Goal: Information Seeking & Learning: Learn about a topic

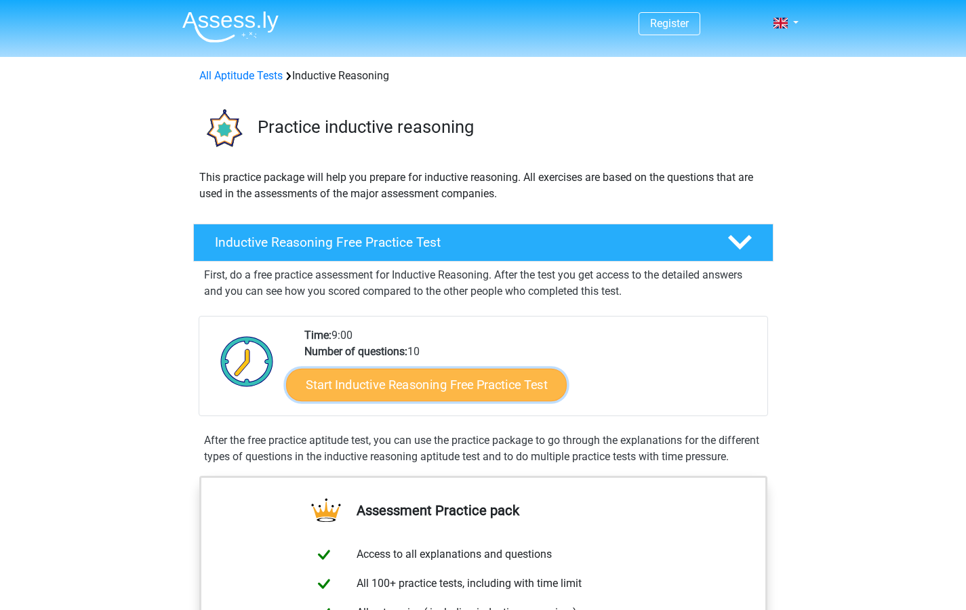
click at [418, 374] on link "Start Inductive Reasoning Free Practice Test" at bounding box center [426, 384] width 281 height 33
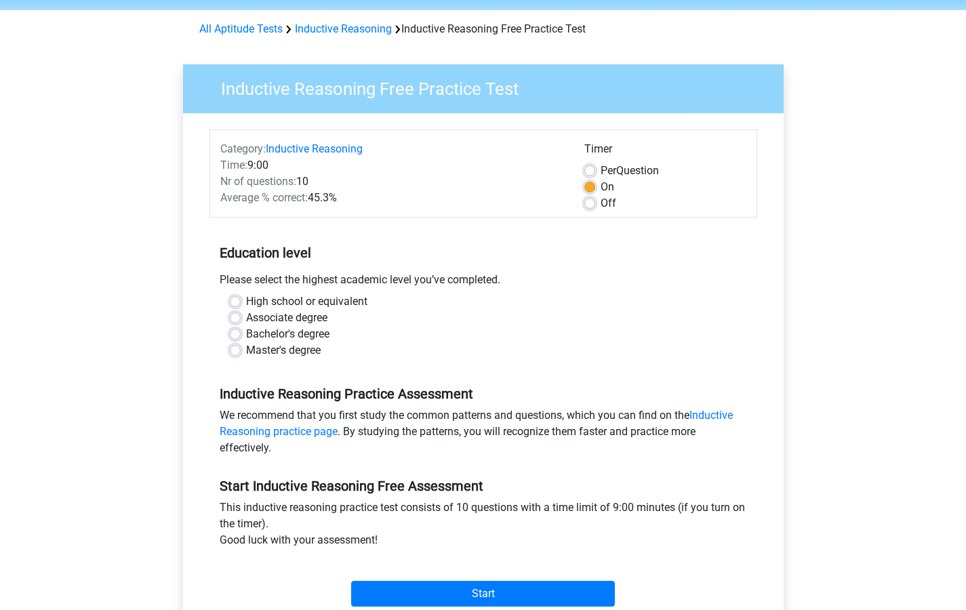
scroll to position [63, 0]
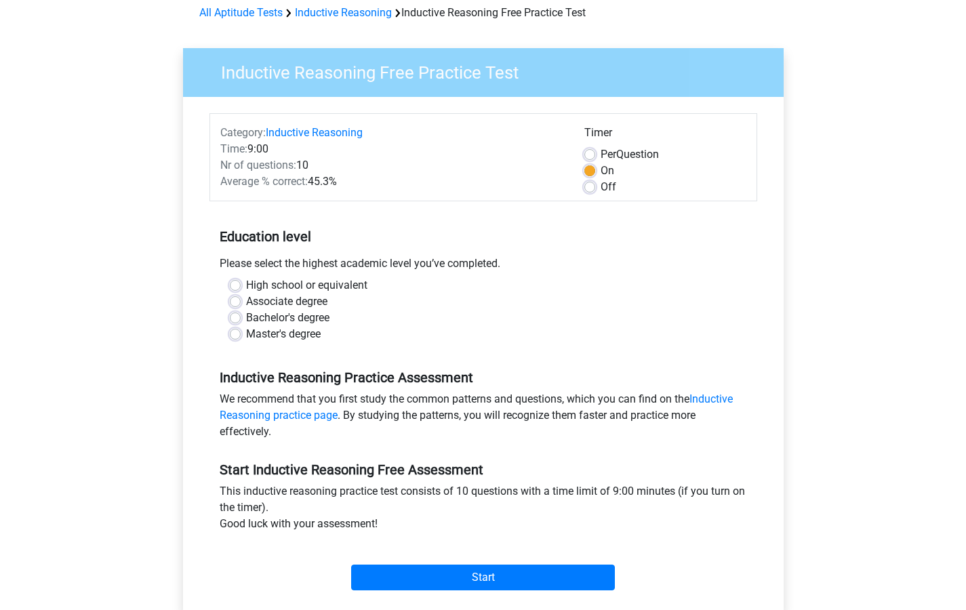
click at [246, 316] on label "Bachelor's degree" at bounding box center [287, 318] width 83 height 16
click at [230, 316] on input "Bachelor's degree" at bounding box center [235, 317] width 11 height 14
radio input "true"
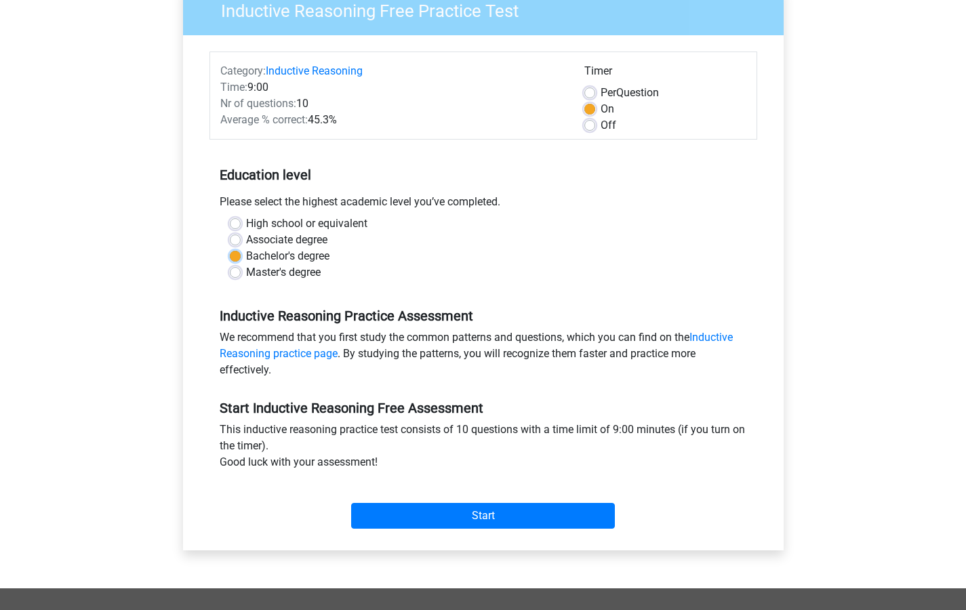
scroll to position [201, 0]
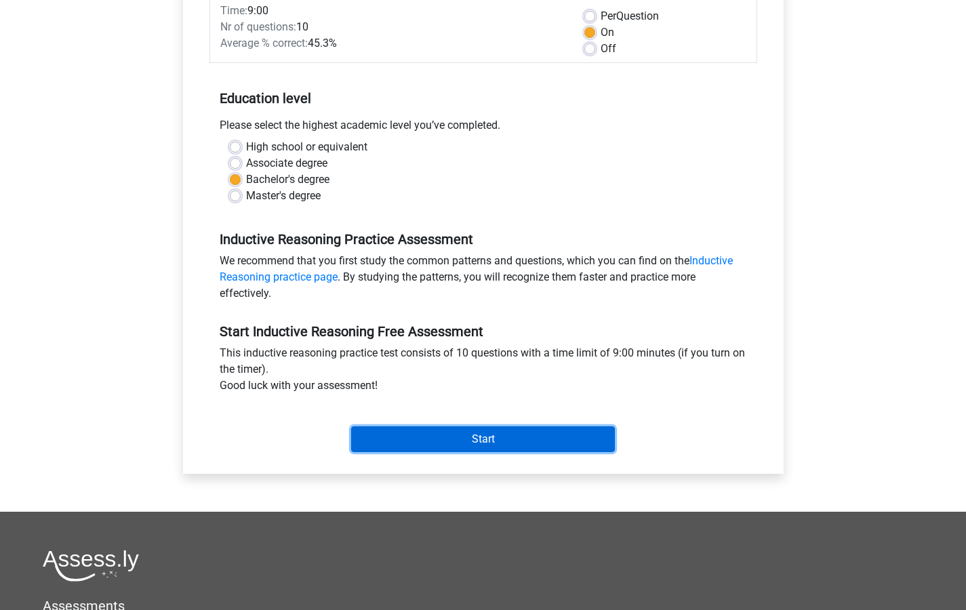
click at [481, 437] on input "Start" at bounding box center [483, 439] width 264 height 26
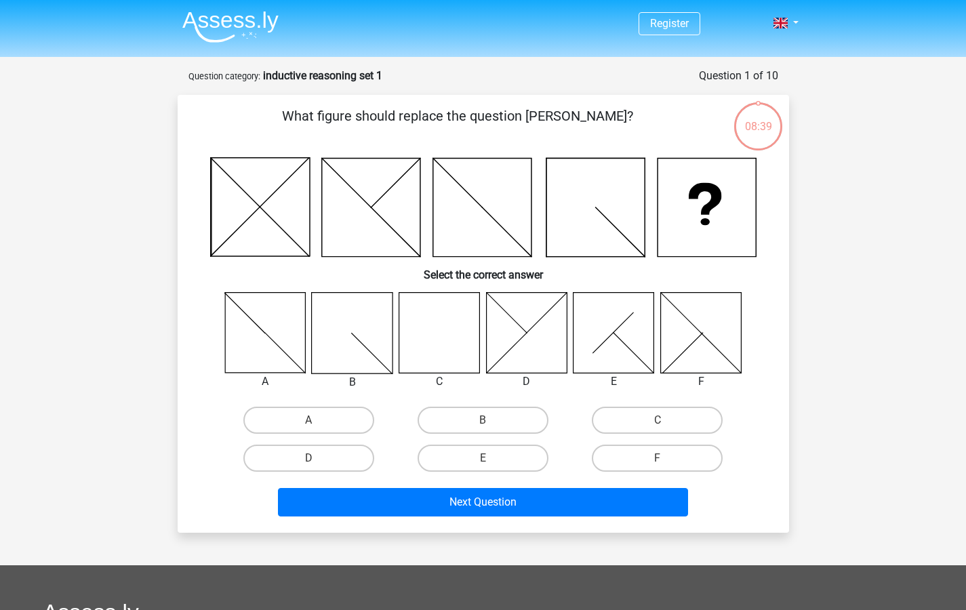
drag, startPoint x: 565, startPoint y: 201, endPoint x: 576, endPoint y: 209, distance: 14.0
click at [576, 209] on icon at bounding box center [595, 208] width 98 height 98
click at [714, 240] on icon at bounding box center [707, 208] width 98 height 98
click at [431, 338] on icon at bounding box center [439, 332] width 81 height 81
click at [674, 418] on label "C" at bounding box center [657, 420] width 131 height 27
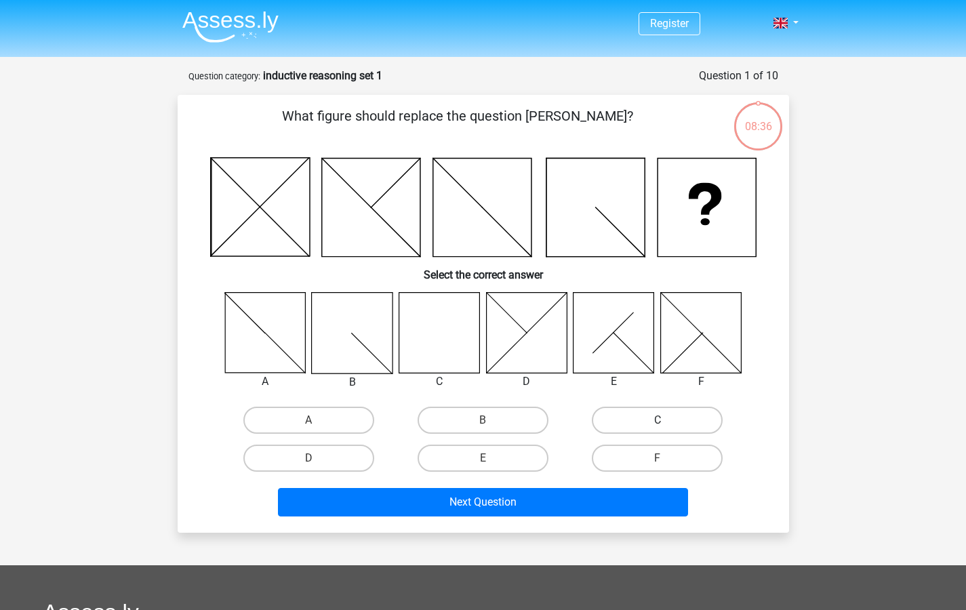
click at [666, 420] on input "C" at bounding box center [662, 424] width 9 height 9
radio input "true"
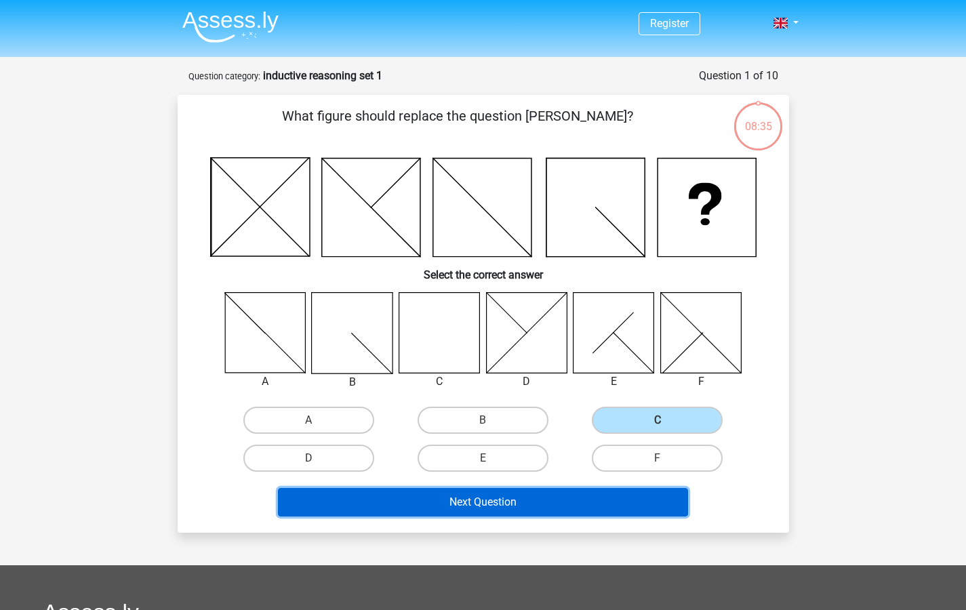
click at [526, 497] on button "Next Question" at bounding box center [483, 502] width 410 height 28
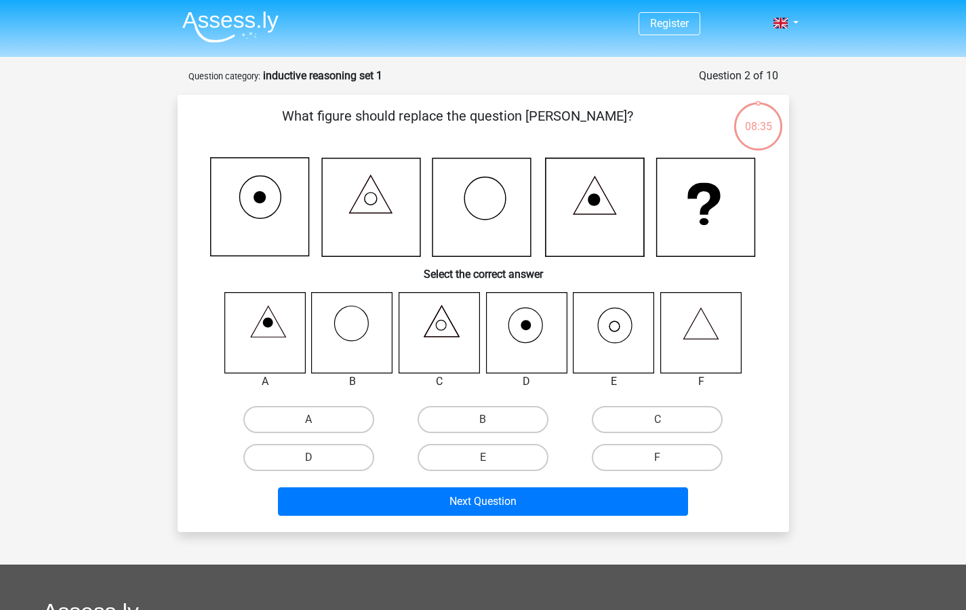
scroll to position [68, 0]
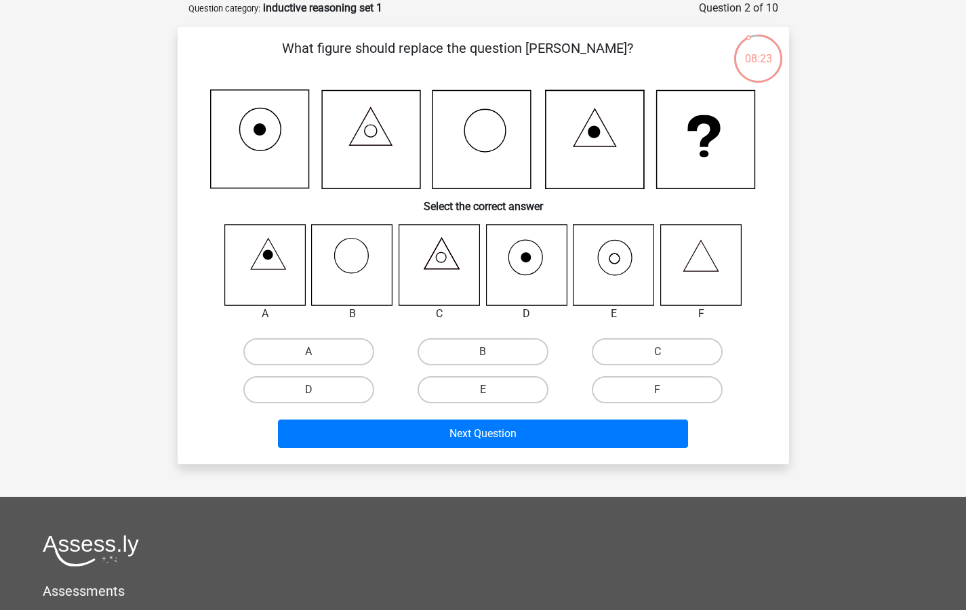
click at [624, 256] on icon at bounding box center [614, 264] width 81 height 81
click at [470, 396] on label "E" at bounding box center [483, 389] width 131 height 27
click at [483, 396] on input "E" at bounding box center [487, 394] width 9 height 9
radio input "true"
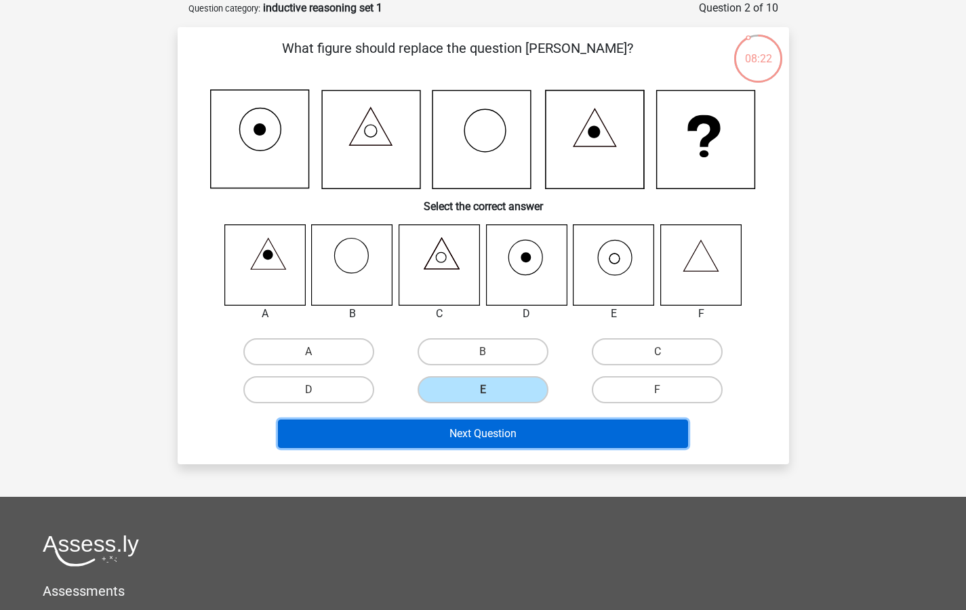
click at [471, 435] on button "Next Question" at bounding box center [483, 434] width 410 height 28
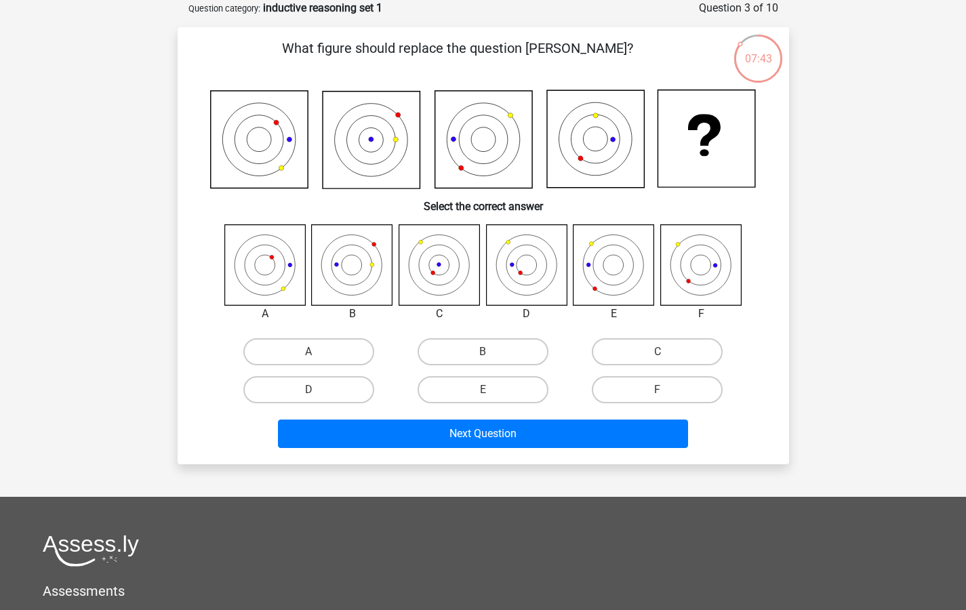
click at [287, 285] on icon at bounding box center [265, 265] width 82 height 82
click at [281, 346] on label "A" at bounding box center [308, 351] width 131 height 27
click at [308, 352] on input "A" at bounding box center [312, 356] width 9 height 9
radio input "true"
click at [384, 463] on div "What figure should replace the question mark? Select the correct answer A B" at bounding box center [484, 245] width 612 height 437
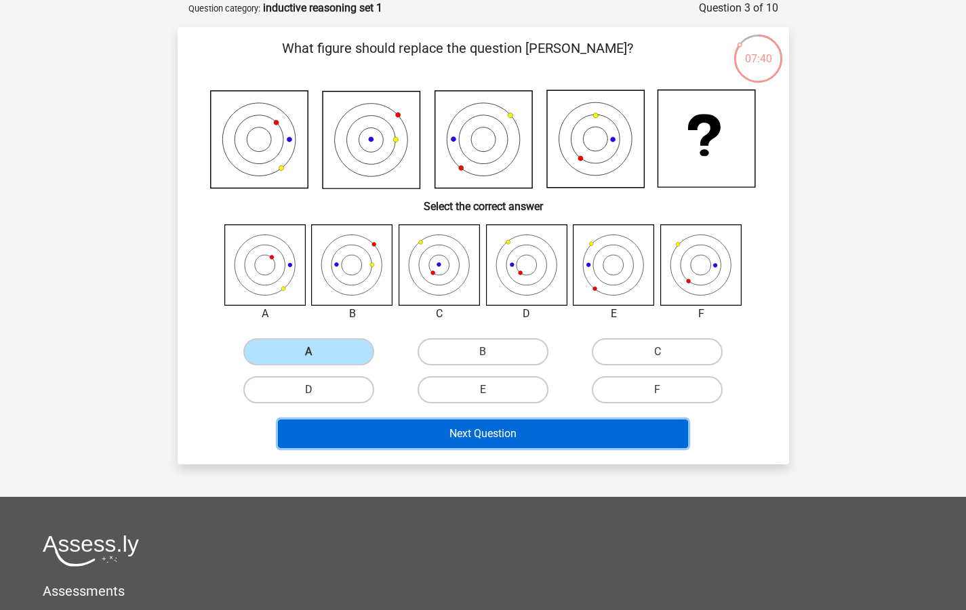
click at [403, 441] on button "Next Question" at bounding box center [483, 434] width 410 height 28
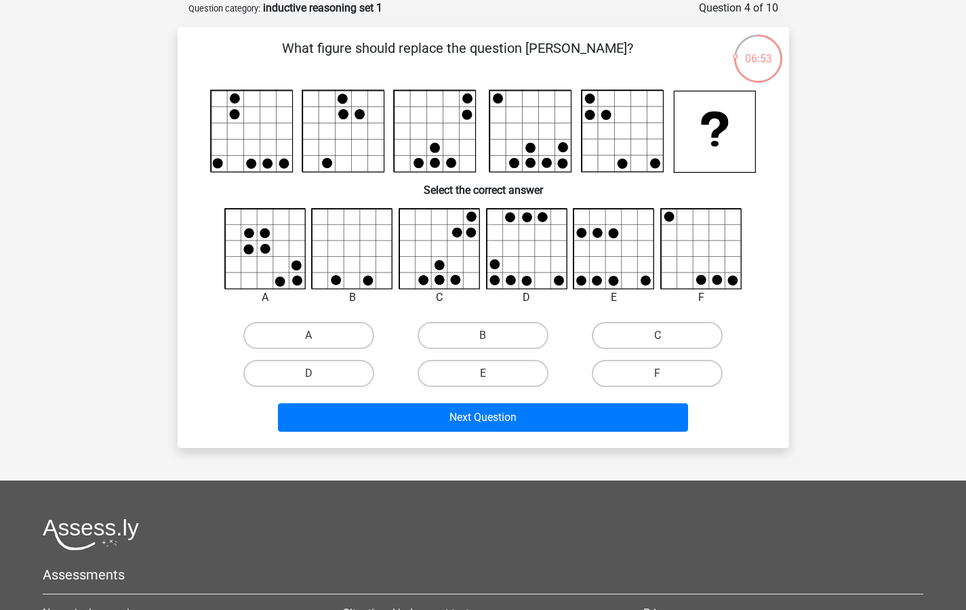
click at [492, 337] on input "B" at bounding box center [487, 340] width 9 height 9
radio input "true"
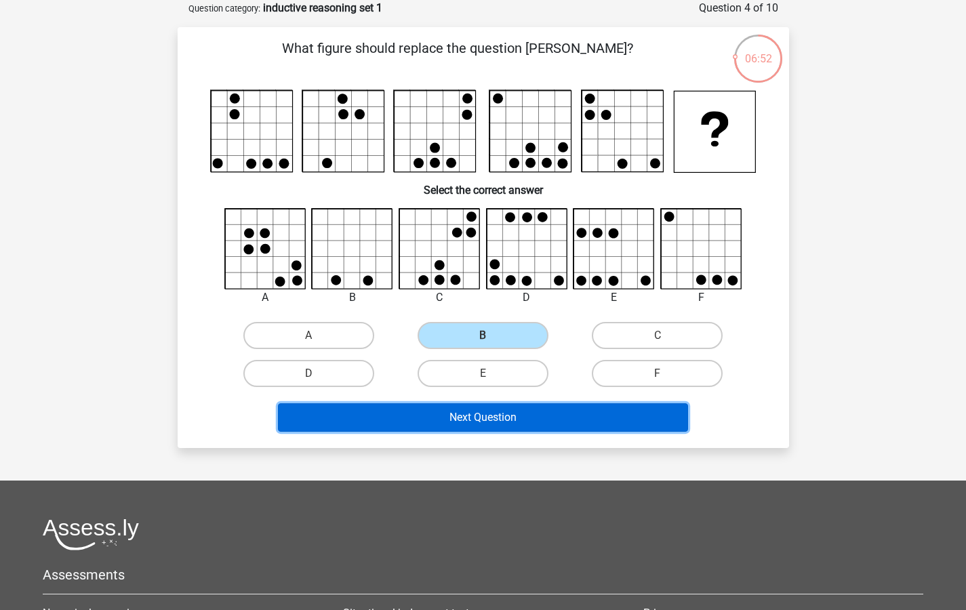
click at [502, 431] on button "Next Question" at bounding box center [483, 417] width 410 height 28
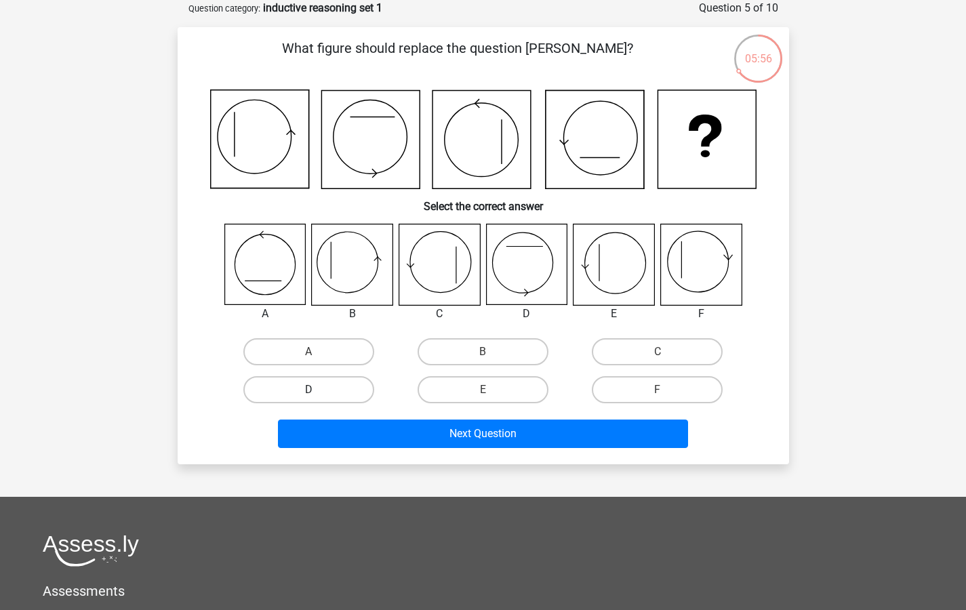
click at [321, 391] on label "D" at bounding box center [308, 389] width 131 height 27
click at [317, 391] on input "D" at bounding box center [312, 394] width 9 height 9
radio input "true"
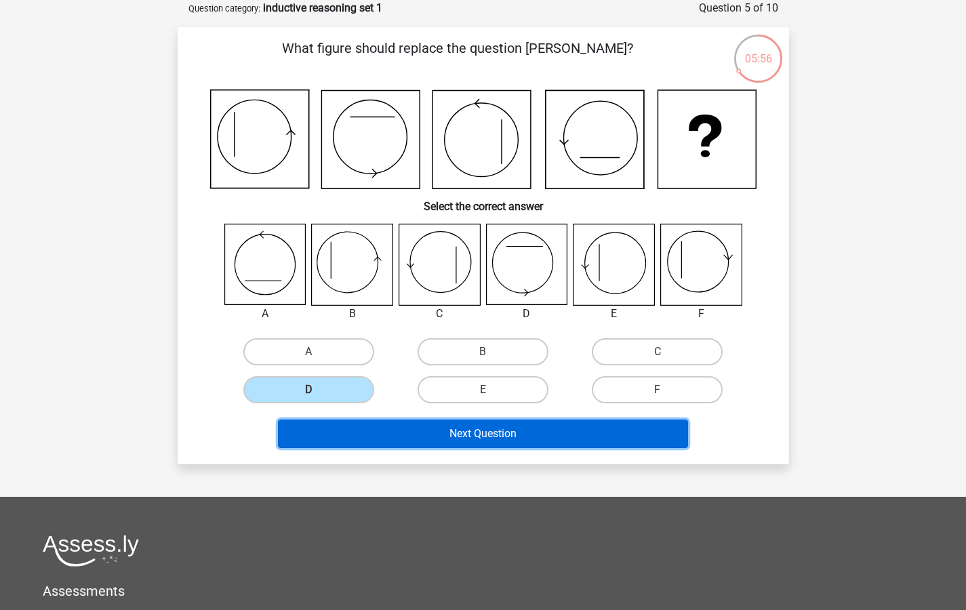
click at [414, 439] on button "Next Question" at bounding box center [483, 434] width 410 height 28
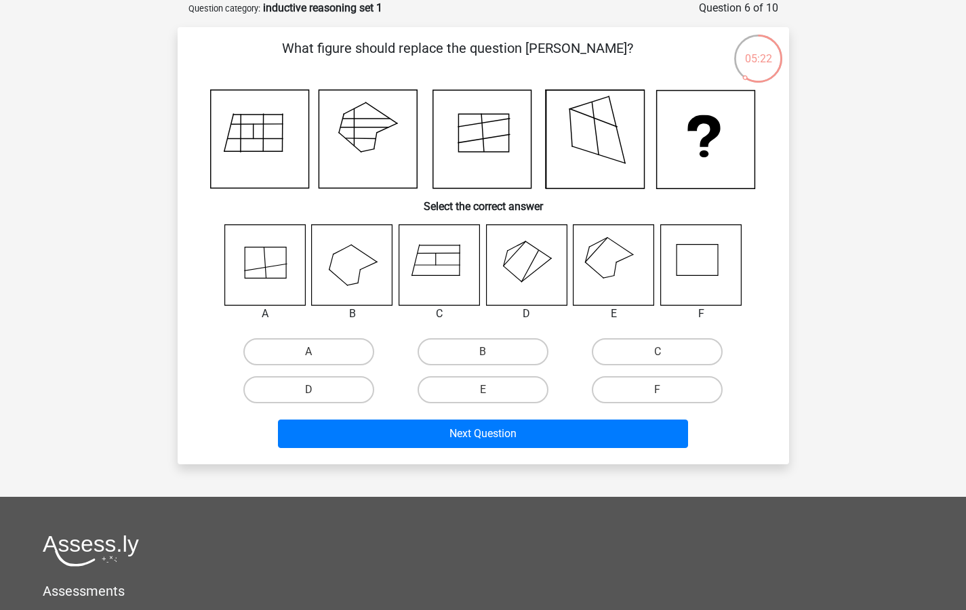
click at [628, 168] on icon at bounding box center [595, 139] width 98 height 98
click at [535, 261] on icon at bounding box center [526, 264] width 81 height 81
click at [330, 387] on label "D" at bounding box center [308, 389] width 131 height 27
click at [317, 390] on input "D" at bounding box center [312, 394] width 9 height 9
radio input "true"
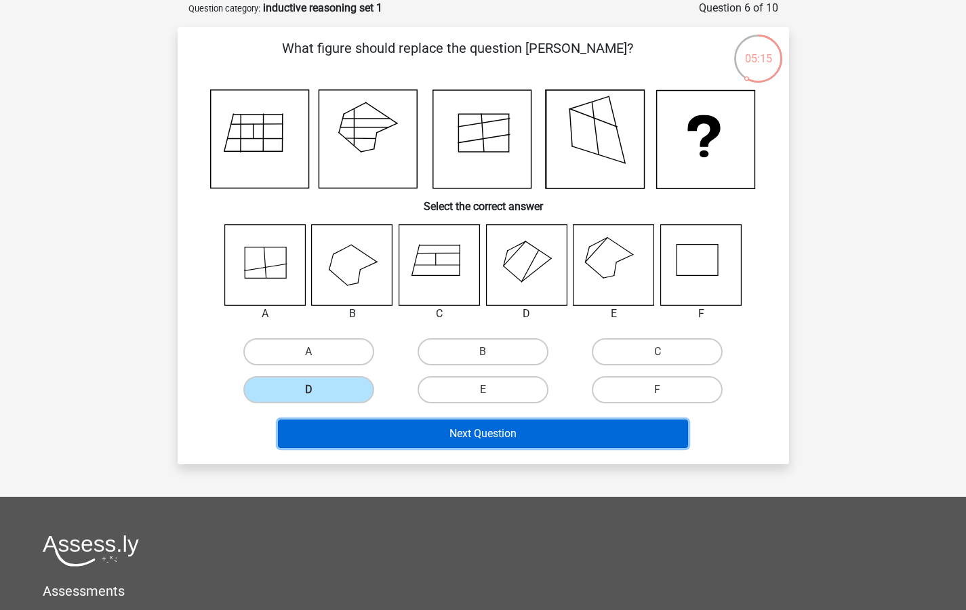
click at [424, 429] on button "Next Question" at bounding box center [483, 434] width 410 height 28
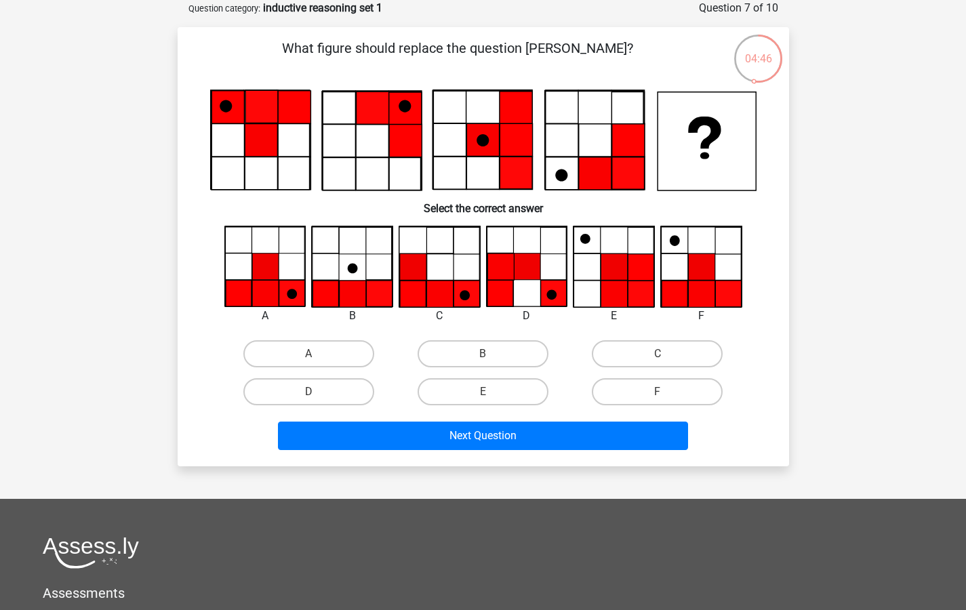
click at [296, 186] on icon at bounding box center [260, 141] width 98 height 98
click at [431, 283] on icon at bounding box center [439, 294] width 26 height 26
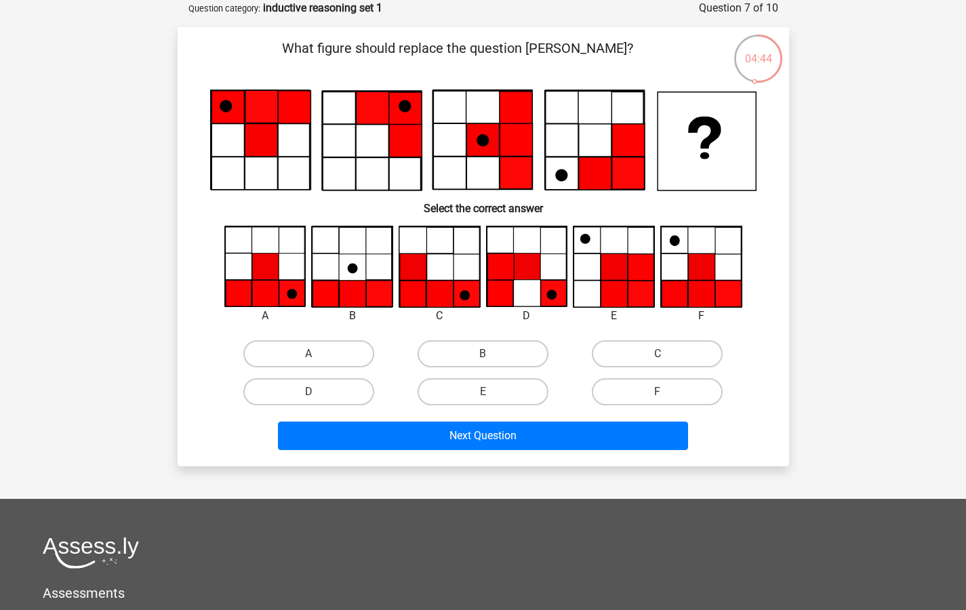
click at [431, 283] on icon at bounding box center [439, 294] width 26 height 26
click at [429, 288] on icon at bounding box center [439, 294] width 26 height 26
click at [428, 288] on icon at bounding box center [439, 294] width 26 height 26
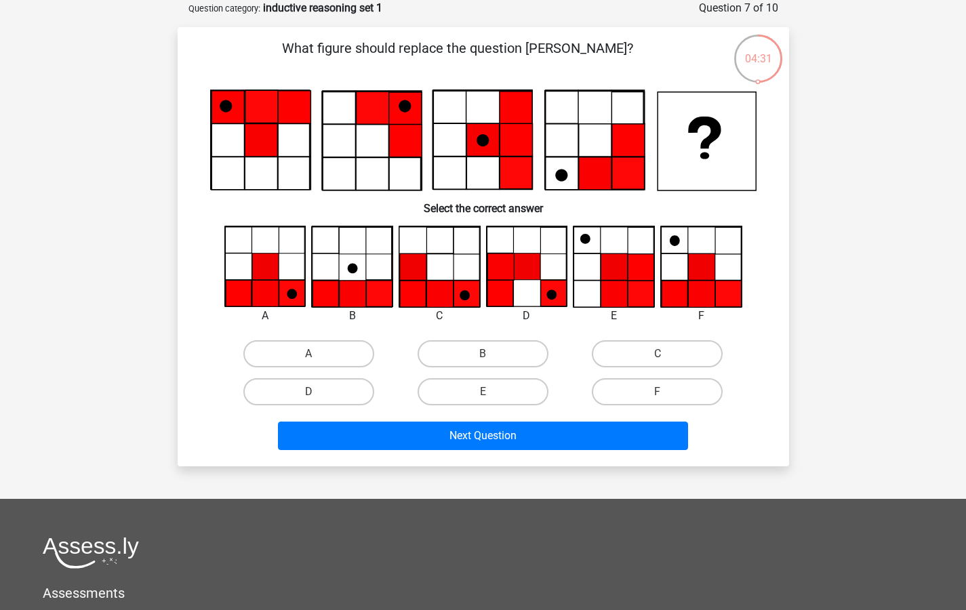
drag, startPoint x: 430, startPoint y: 302, endPoint x: 431, endPoint y: 331, distance: 28.5
click at [430, 300] on icon at bounding box center [439, 294] width 26 height 26
click at [618, 363] on label "C" at bounding box center [657, 353] width 131 height 27
click at [658, 363] on input "C" at bounding box center [662, 358] width 9 height 9
radio input "true"
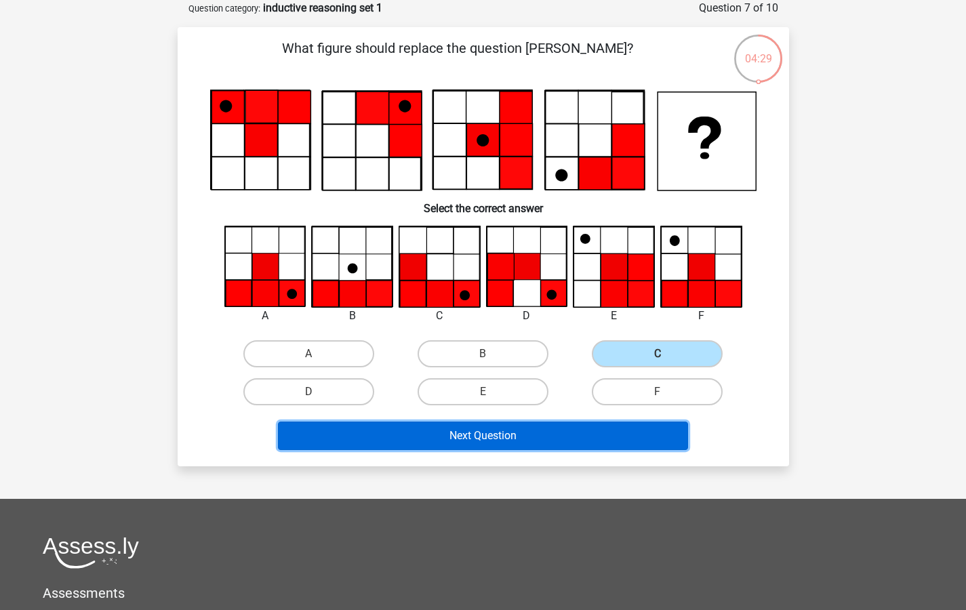
click at [536, 441] on button "Next Question" at bounding box center [483, 436] width 410 height 28
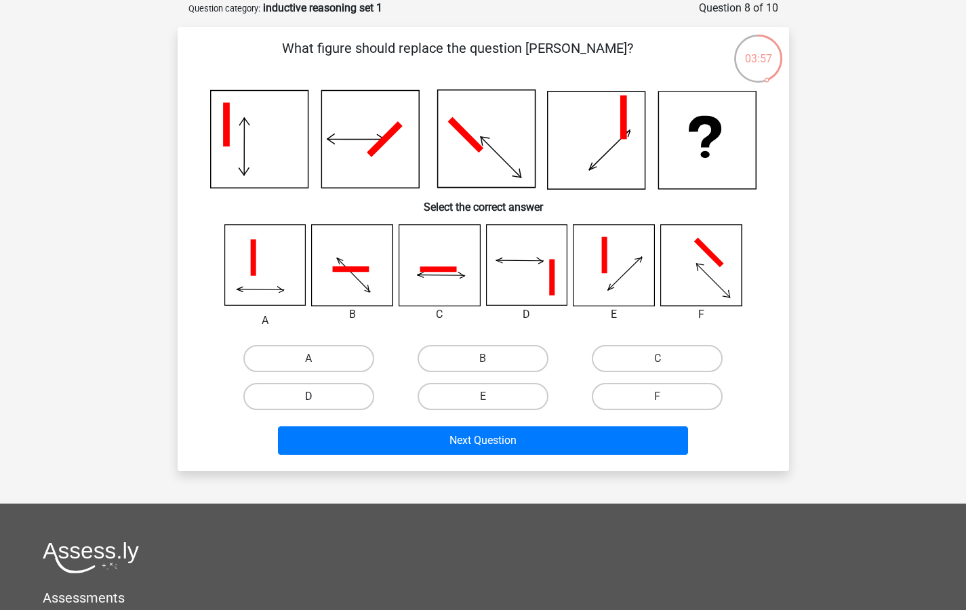
click at [316, 394] on label "D" at bounding box center [308, 396] width 131 height 27
click at [316, 397] on input "D" at bounding box center [312, 401] width 9 height 9
radio input "true"
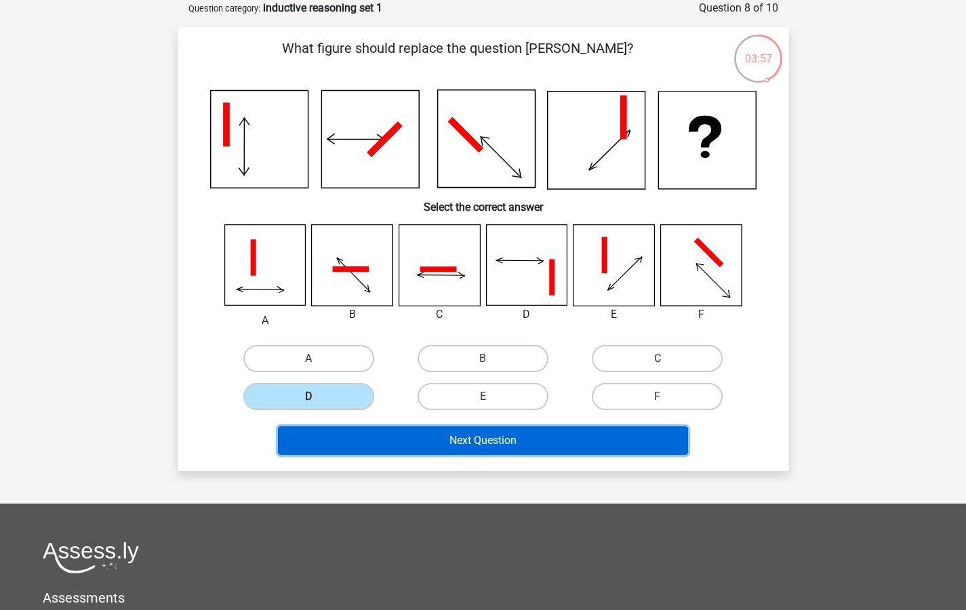
click at [382, 439] on button "Next Question" at bounding box center [483, 440] width 410 height 28
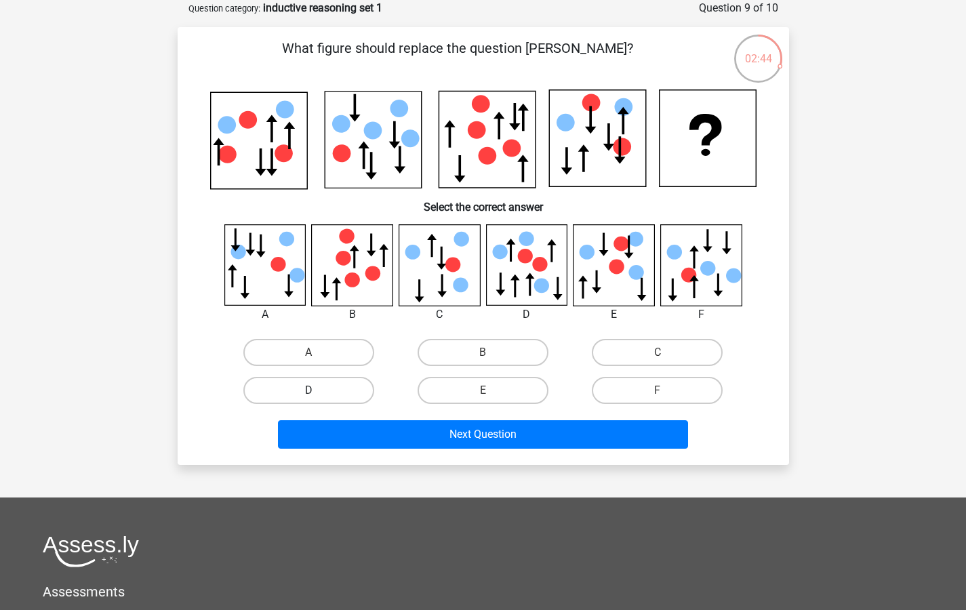
click at [344, 385] on label "D" at bounding box center [308, 390] width 131 height 27
click at [317, 391] on input "D" at bounding box center [312, 395] width 9 height 9
radio input "true"
click at [417, 462] on div "What figure should replace the question mark?" at bounding box center [484, 245] width 612 height 437
click at [422, 452] on div "Next Question" at bounding box center [483, 437] width 523 height 34
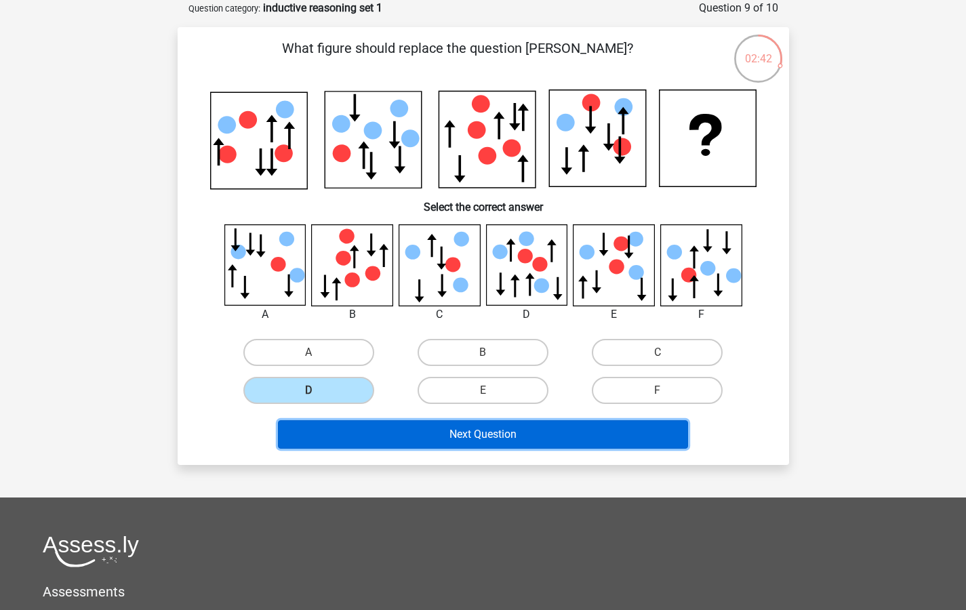
click at [419, 443] on button "Next Question" at bounding box center [483, 434] width 410 height 28
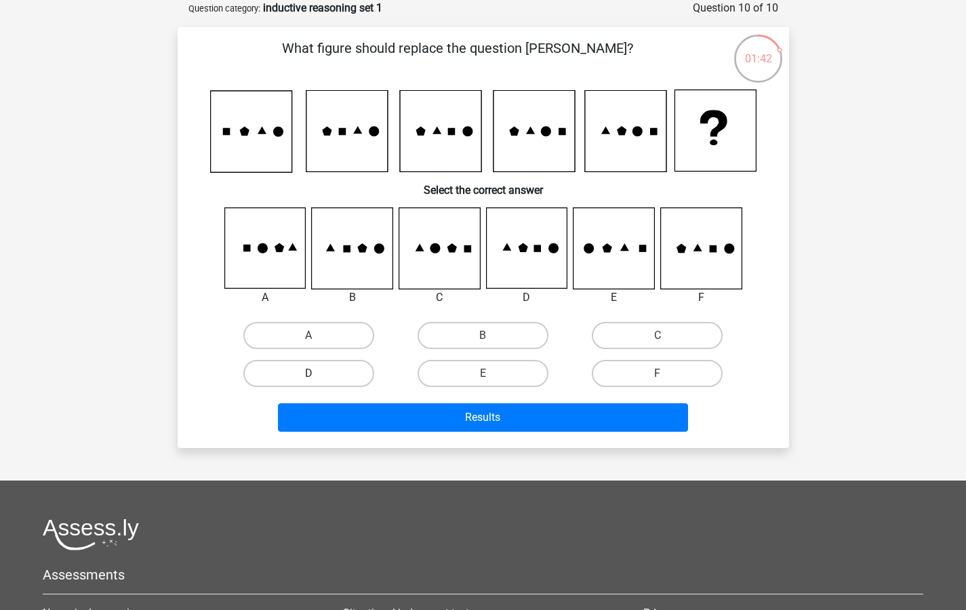
click at [277, 367] on label "D" at bounding box center [308, 373] width 131 height 27
click at [308, 374] on input "D" at bounding box center [312, 378] width 9 height 9
radio input "true"
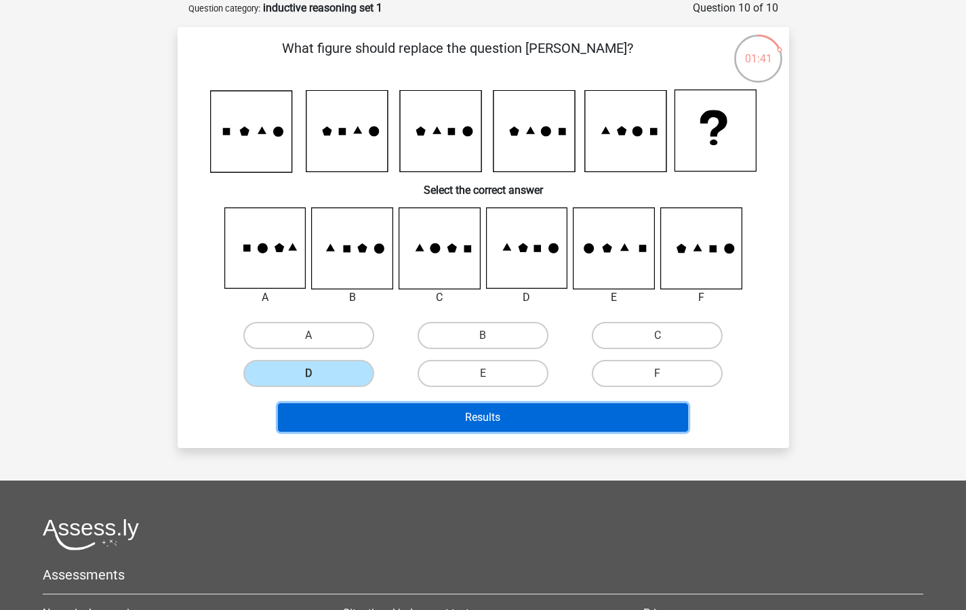
click at [399, 419] on button "Results" at bounding box center [483, 417] width 410 height 28
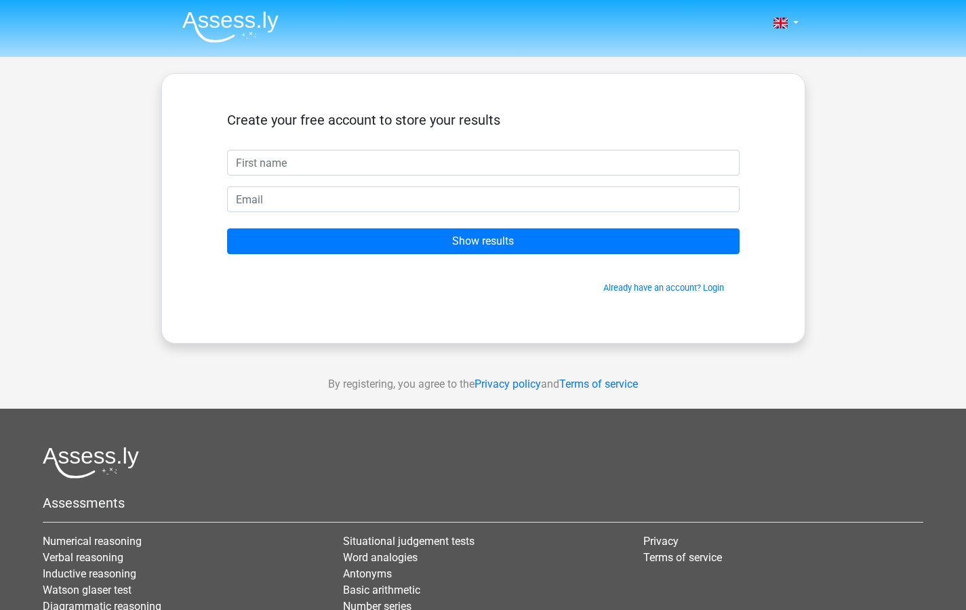
click at [271, 166] on input "text" at bounding box center [483, 163] width 513 height 26
type input "Fabiane"
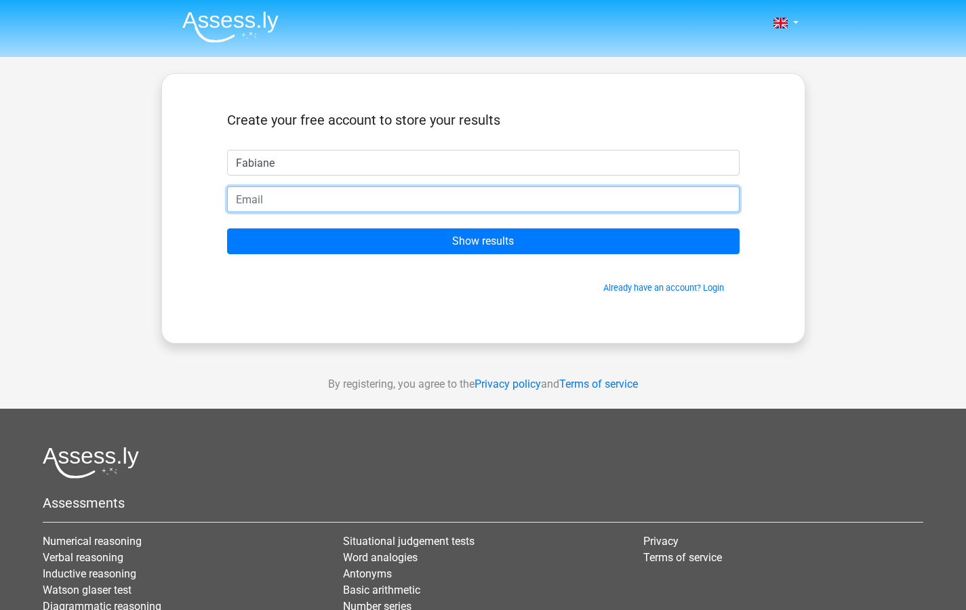
click at [302, 199] on input "email" at bounding box center [483, 199] width 513 height 26
type input "fabianewg@gmail.com"
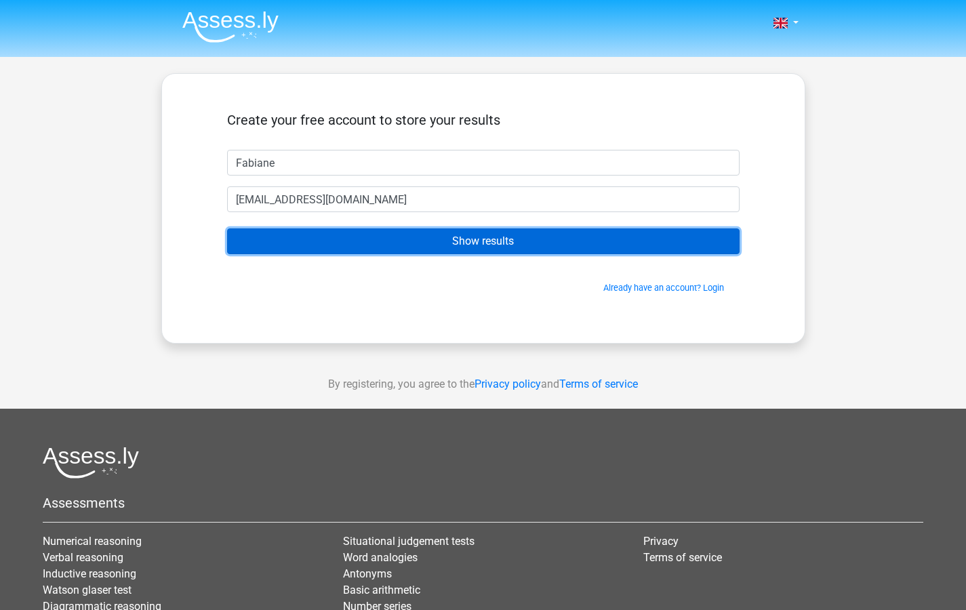
click at [322, 243] on input "Show results" at bounding box center [483, 241] width 513 height 26
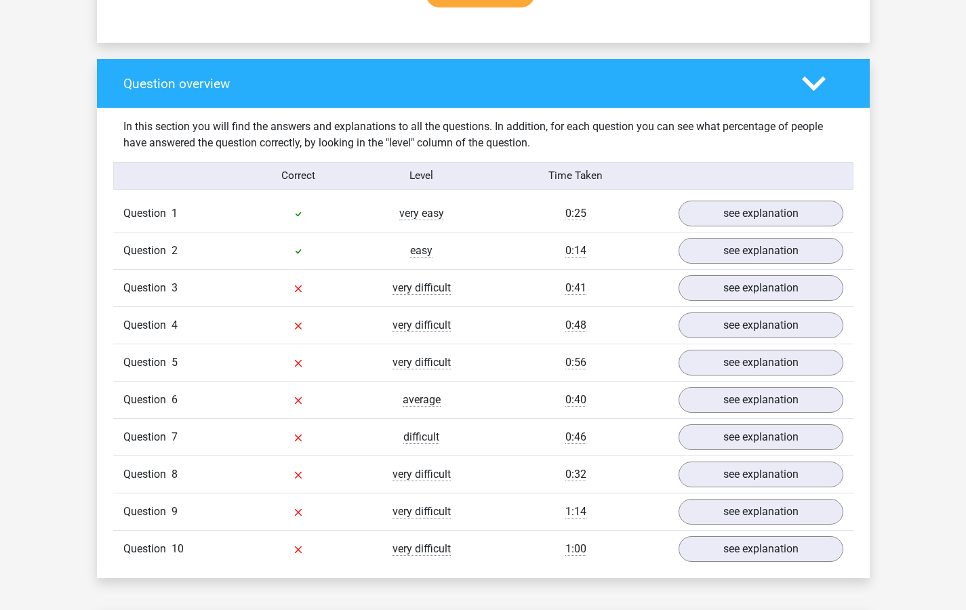
scroll to position [1037, 0]
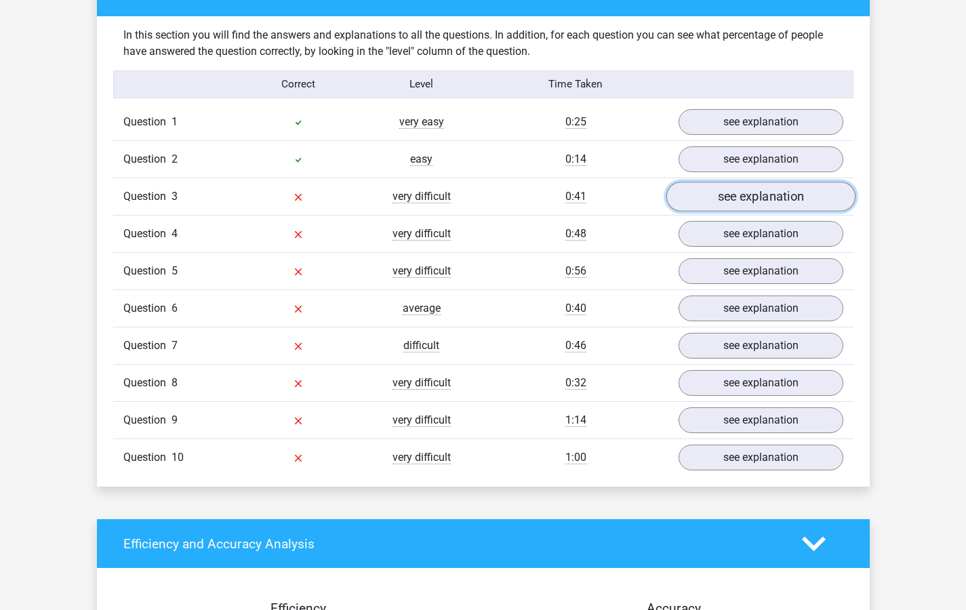
click at [689, 205] on link "see explanation" at bounding box center [760, 197] width 189 height 30
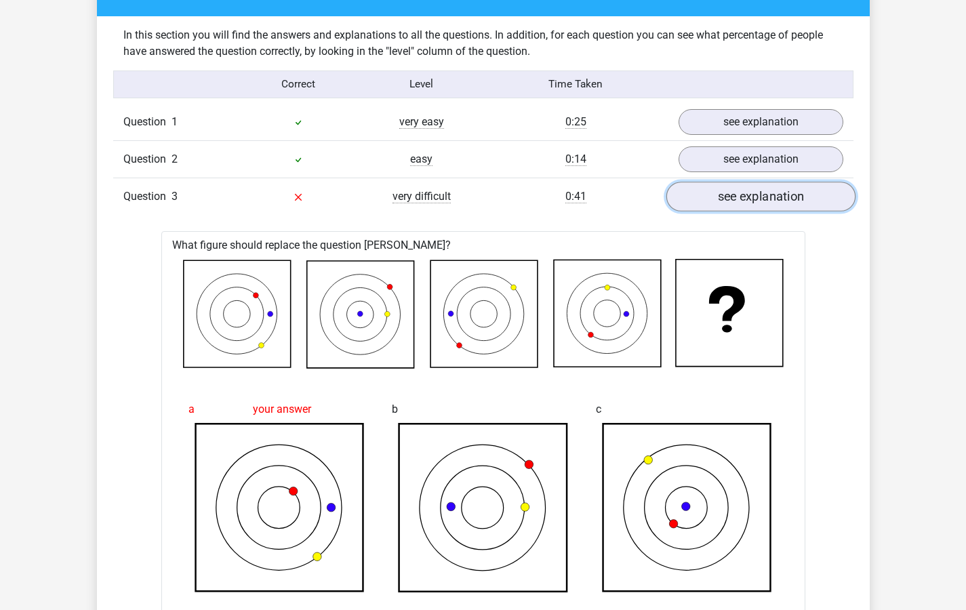
click at [689, 205] on link "see explanation" at bounding box center [760, 197] width 189 height 30
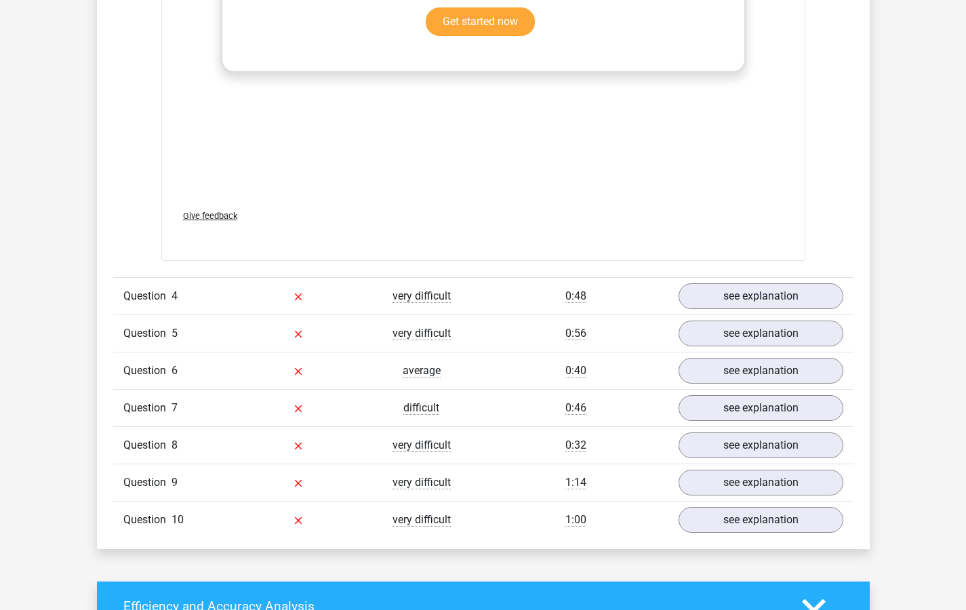
scroll to position [2170, 0]
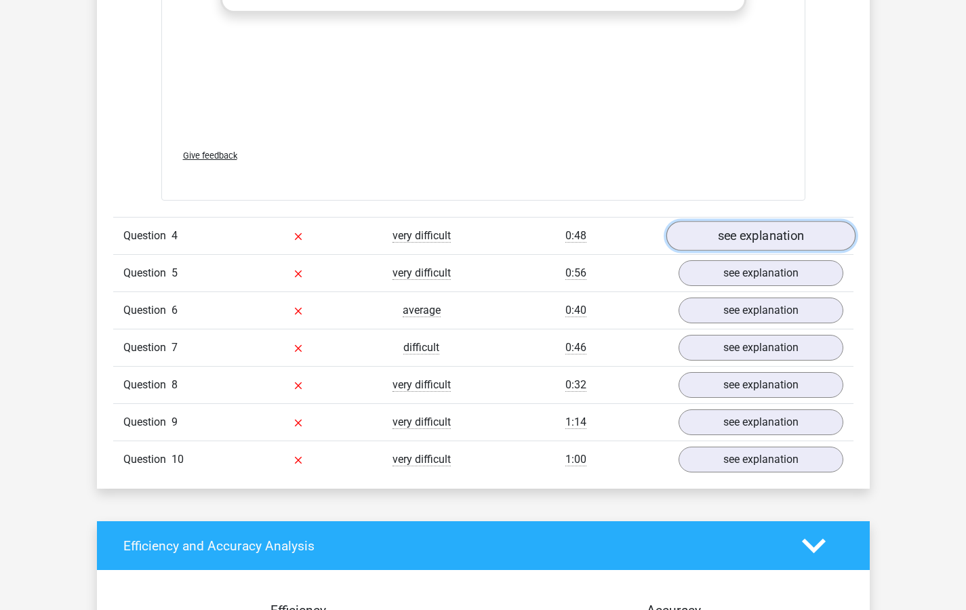
click at [735, 241] on link "see explanation" at bounding box center [760, 236] width 189 height 30
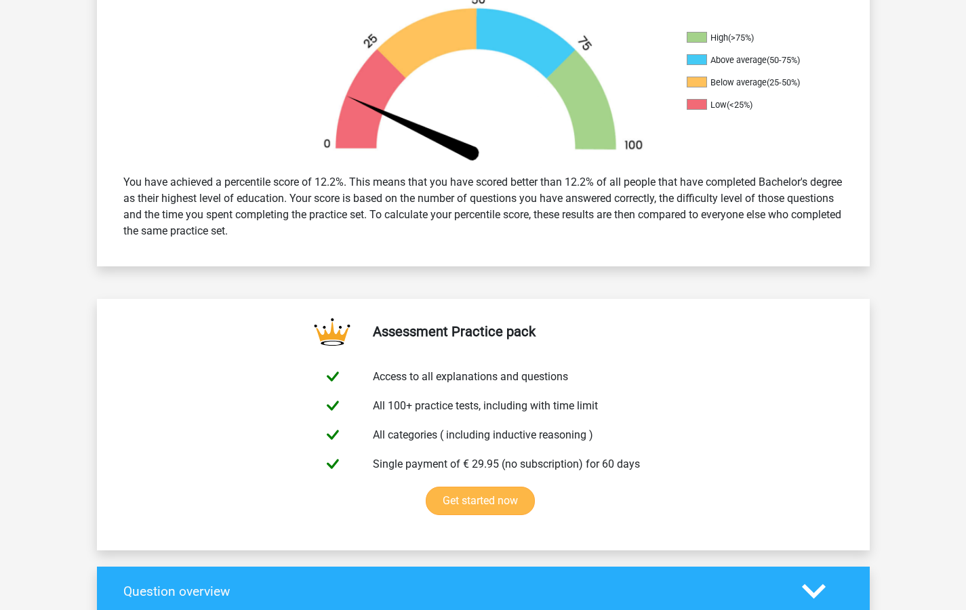
scroll to position [0, 0]
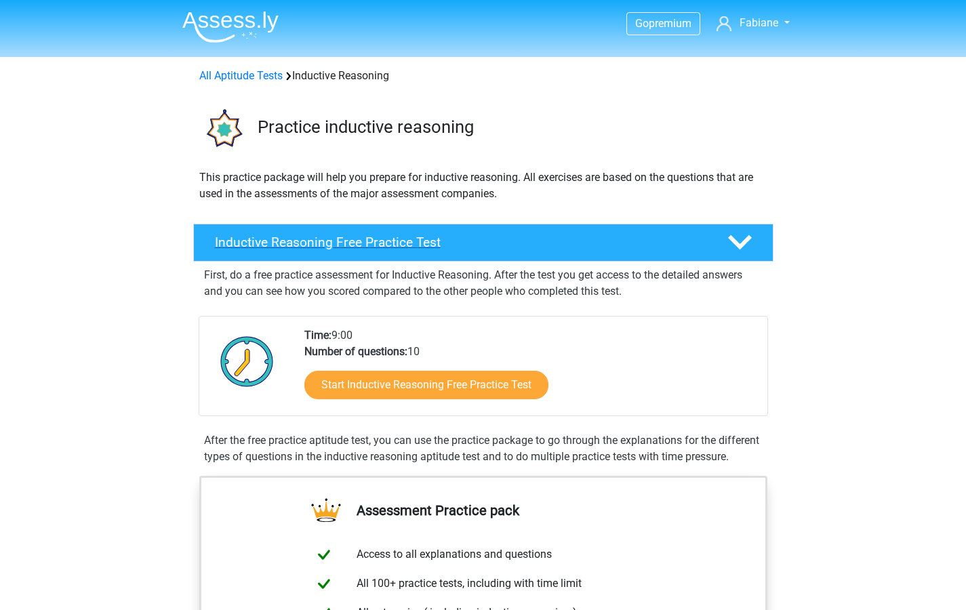
click at [307, 243] on h4 "Inductive Reasoning Free Practice Test" at bounding box center [460, 243] width 491 height 16
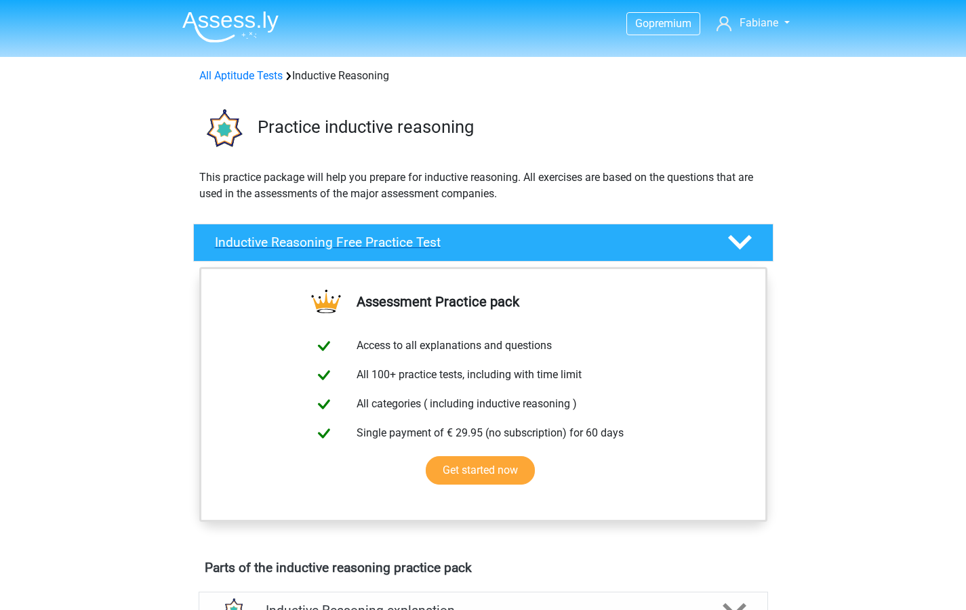
click at [401, 251] on div "Inductive Reasoning Free Practice Test" at bounding box center [483, 243] width 580 height 38
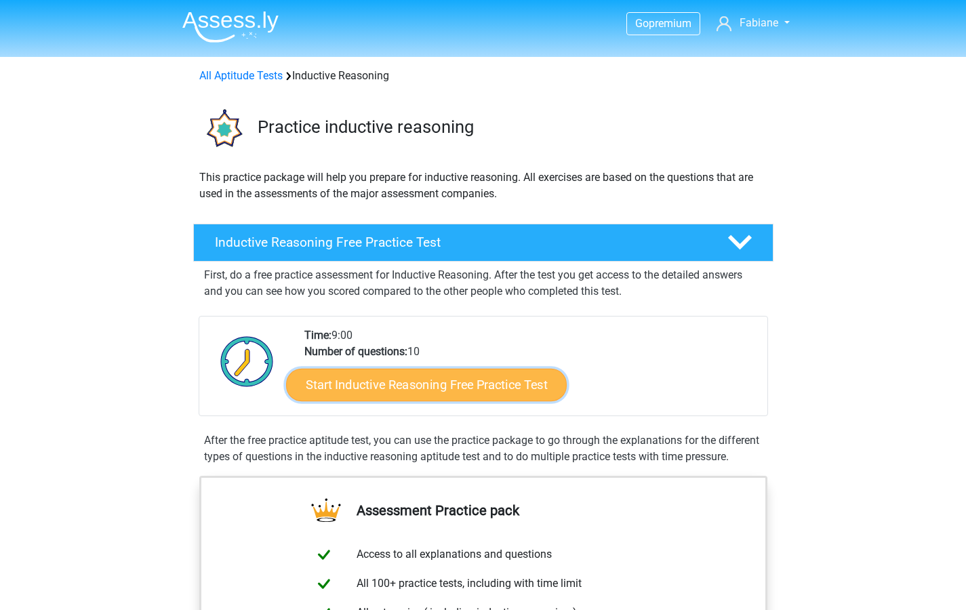
click at [416, 378] on link "Start Inductive Reasoning Free Practice Test" at bounding box center [426, 384] width 281 height 33
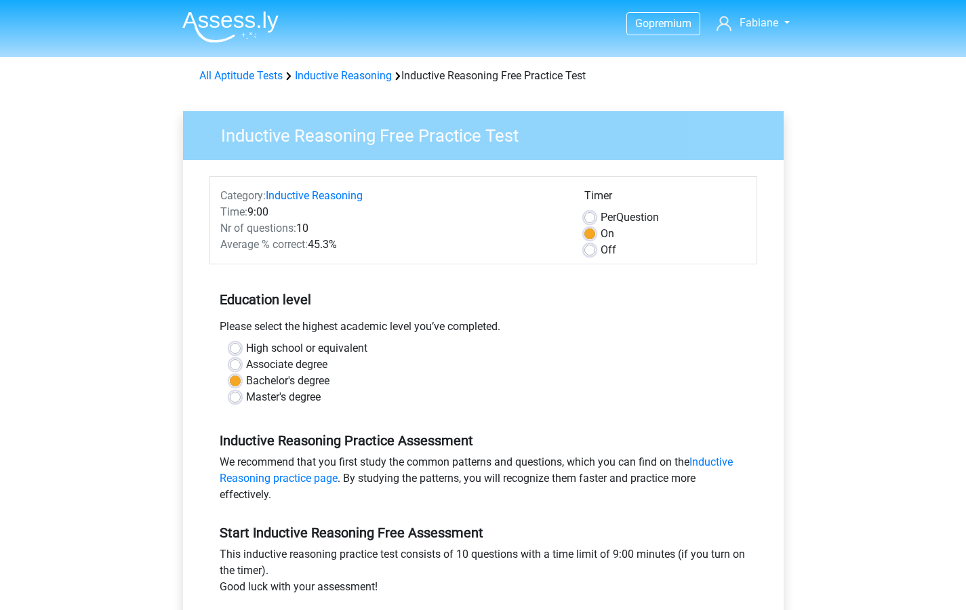
click at [246, 347] on label "High school or equivalent" at bounding box center [306, 348] width 121 height 16
click at [233, 347] on input "High school or equivalent" at bounding box center [235, 347] width 11 height 14
radio input "true"
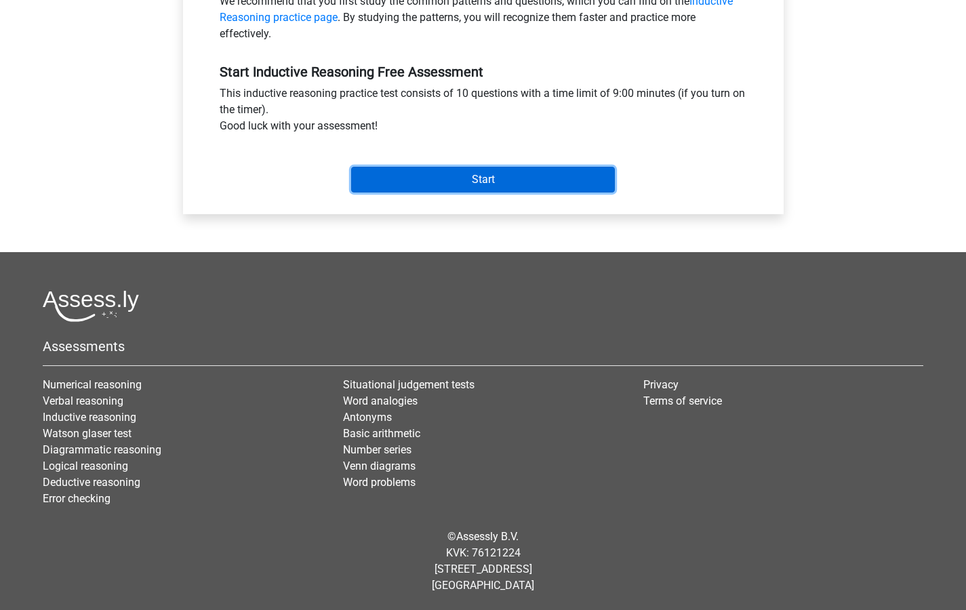
click at [490, 187] on input "Start" at bounding box center [483, 180] width 264 height 26
